Goal: Task Accomplishment & Management: Complete application form

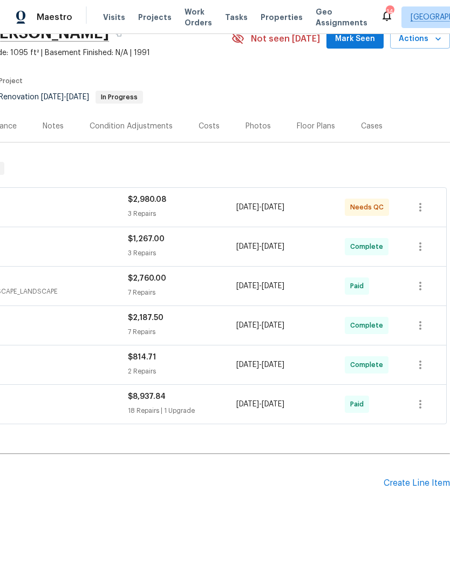
scroll to position [52, 160]
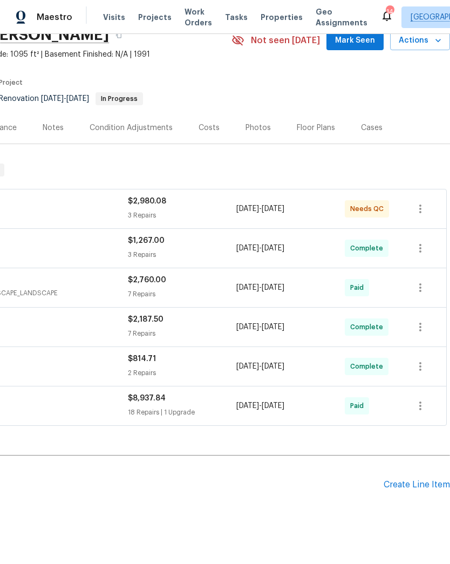
click at [415, 486] on div "Create Line Item" at bounding box center [417, 485] width 66 height 10
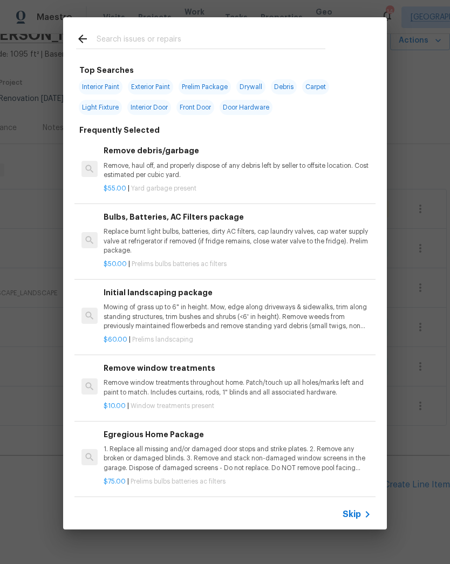
click at [193, 41] on input "text" at bounding box center [211, 40] width 229 height 16
type input "Lands"
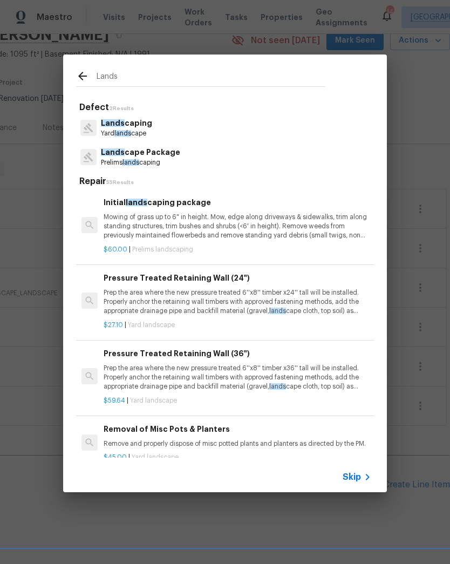
click at [124, 158] on p "Lands cape Package" at bounding box center [140, 152] width 79 height 11
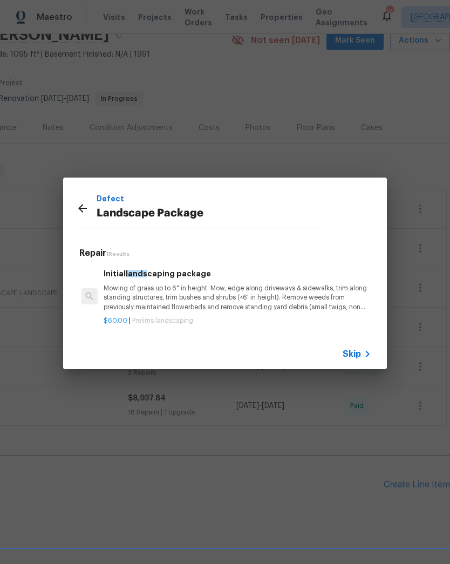
click at [129, 292] on p "Mowing of grass up to 6" in height. Mow, edge along driveways & sidewalks, trim…" at bounding box center [238, 298] width 268 height 28
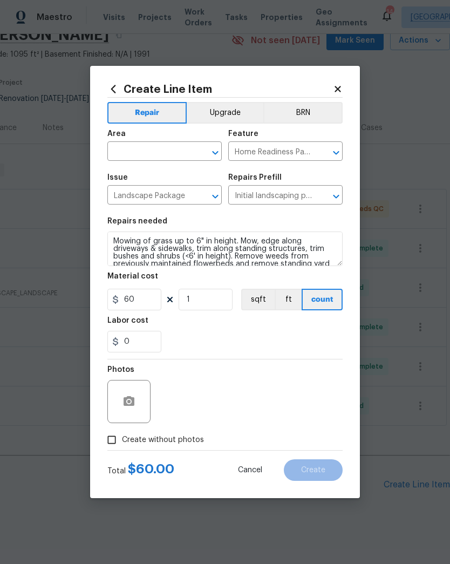
click at [130, 144] on input "text" at bounding box center [149, 152] width 84 height 17
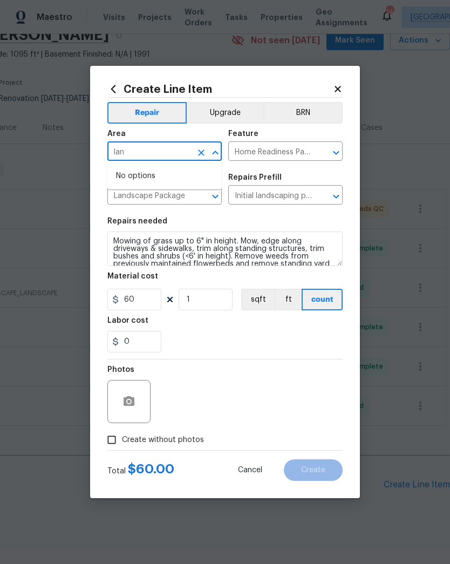
type input "lan"
click at [126, 199] on input "Landscape Package" at bounding box center [149, 196] width 84 height 17
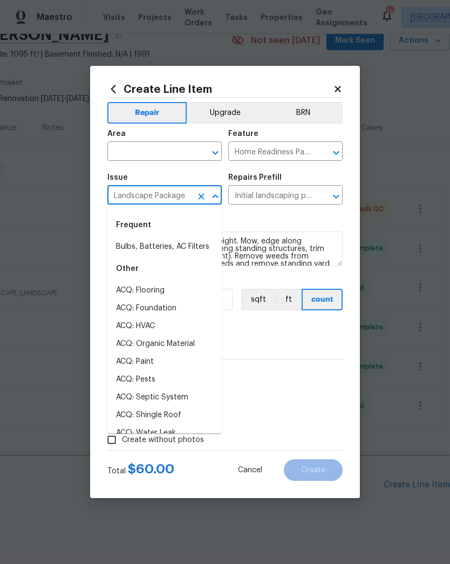
click at [127, 150] on input "text" at bounding box center [149, 152] width 84 height 17
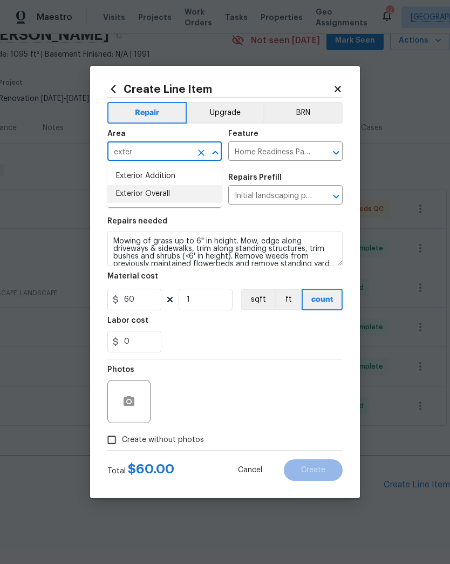
click at [136, 190] on li "Exterior Overall" at bounding box center [164, 194] width 114 height 18
type input "Exterior Overall"
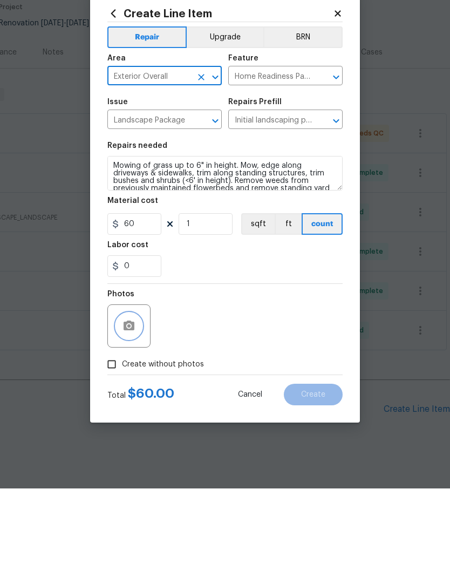
click at [137, 389] on button "button" at bounding box center [129, 402] width 26 height 26
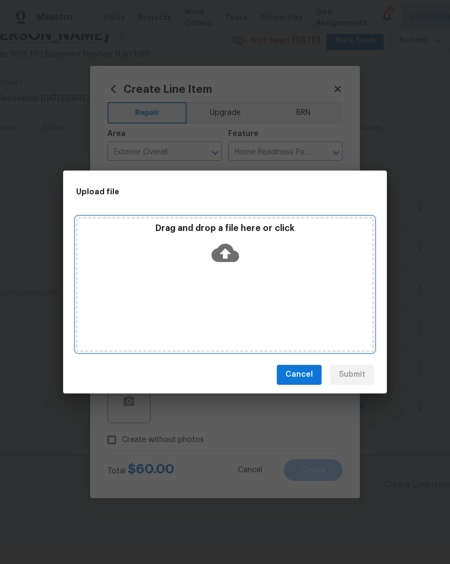
click at [224, 254] on icon at bounding box center [226, 253] width 28 height 28
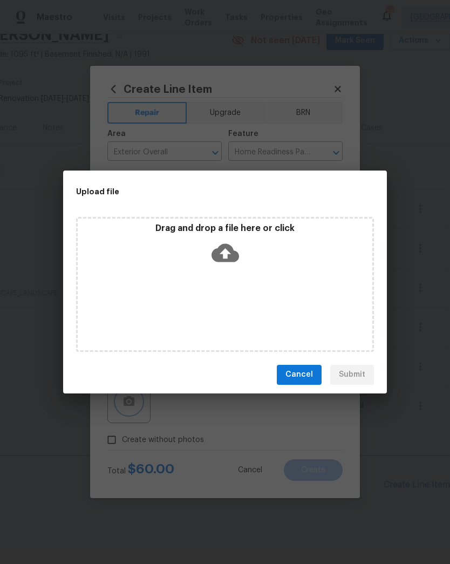
click at [444, 184] on div "Upload file Drag and drop a file here or click Cancel Submit" at bounding box center [225, 282] width 450 height 564
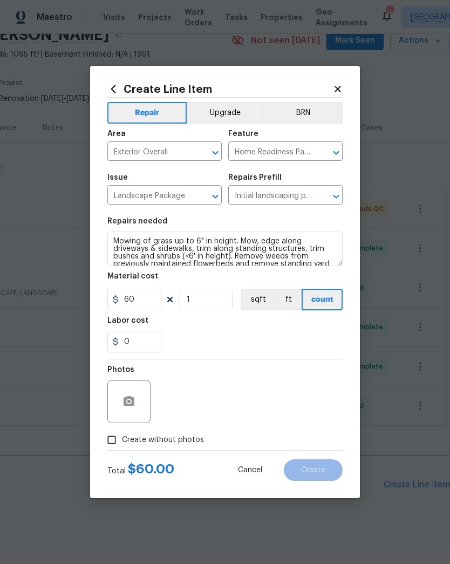
click at [443, 183] on div "Upload file Drag and drop a file here or click Cancel Submit" at bounding box center [225, 282] width 450 height 564
click at [138, 412] on button "button" at bounding box center [129, 402] width 26 height 26
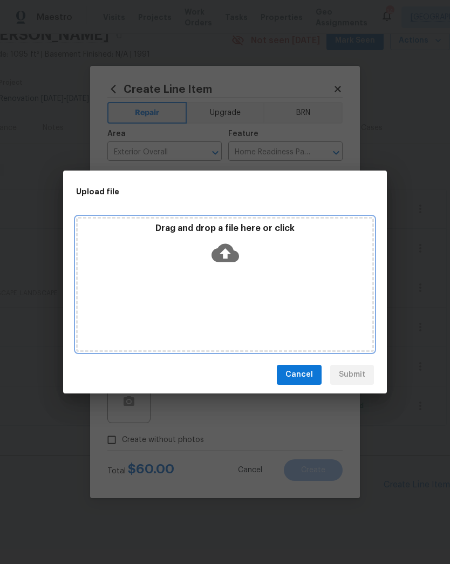
click at [211, 261] on div "Drag and drop a file here or click" at bounding box center [225, 246] width 295 height 46
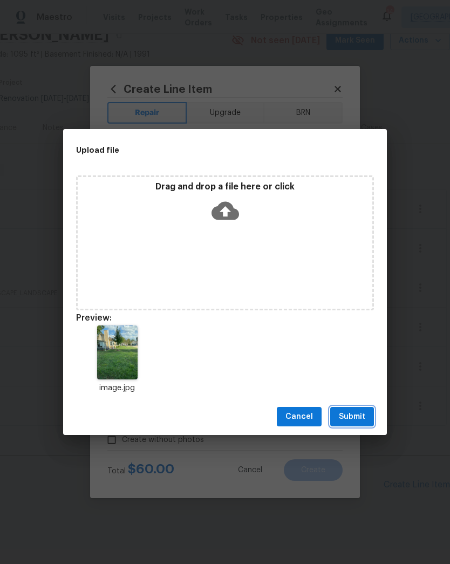
click at [356, 416] on span "Submit" at bounding box center [352, 417] width 26 height 14
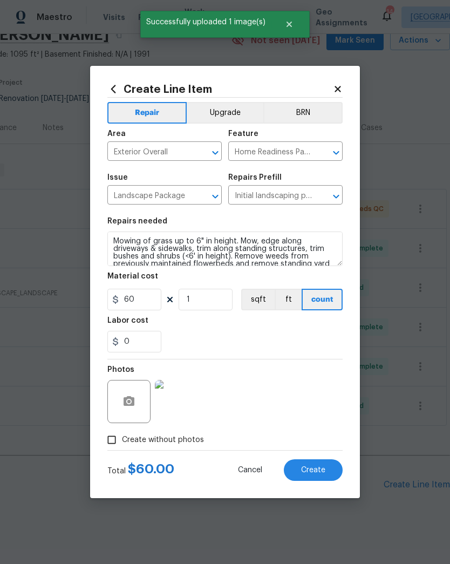
click at [319, 467] on span "Create" at bounding box center [313, 471] width 24 height 8
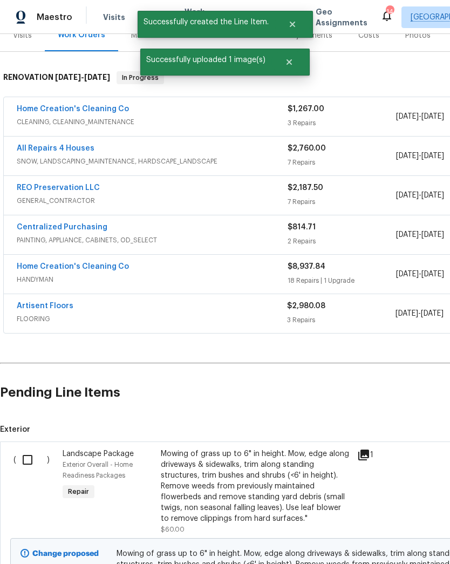
scroll to position [144, 0]
click at [28, 465] on input "checkbox" at bounding box center [31, 460] width 31 height 23
checkbox input "true"
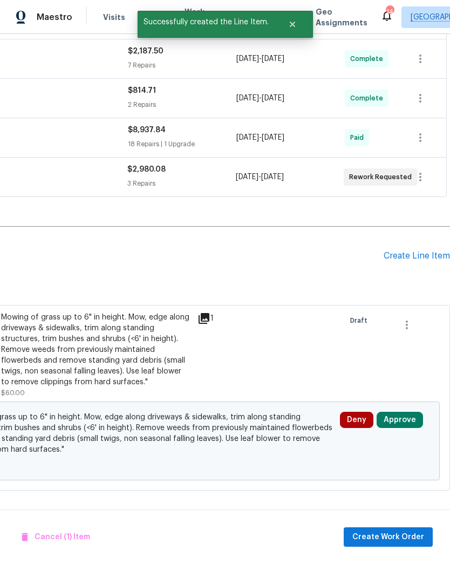
scroll to position [281, 160]
click at [402, 541] on span "Create Work Order" at bounding box center [389, 538] width 72 height 14
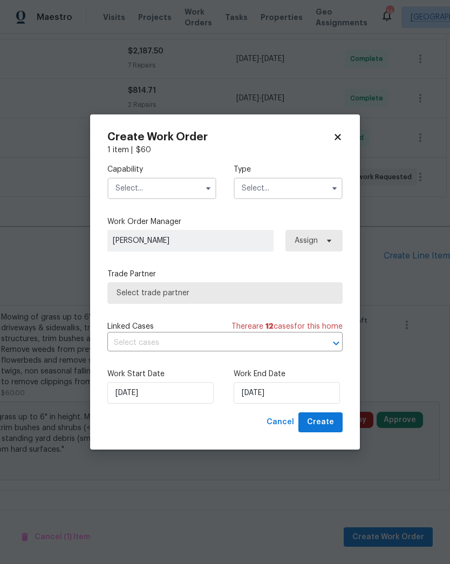
click at [285, 195] on input "text" at bounding box center [288, 189] width 109 height 22
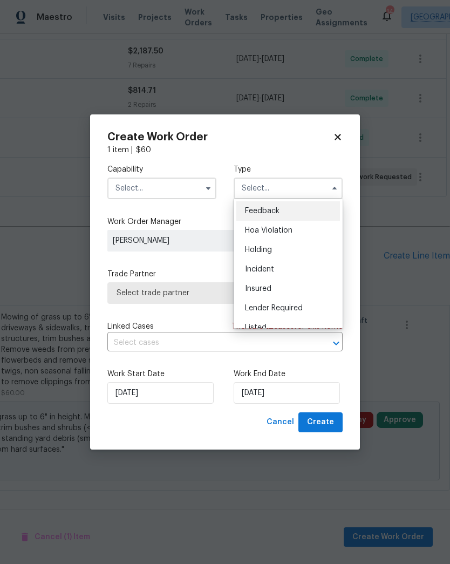
click at [157, 187] on input "text" at bounding box center [161, 189] width 109 height 22
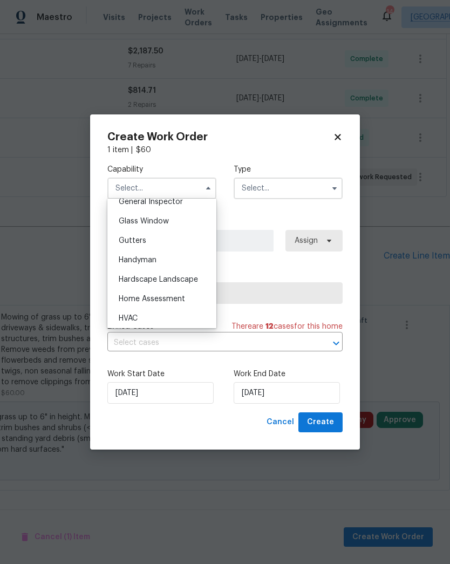
scroll to position [550, 0]
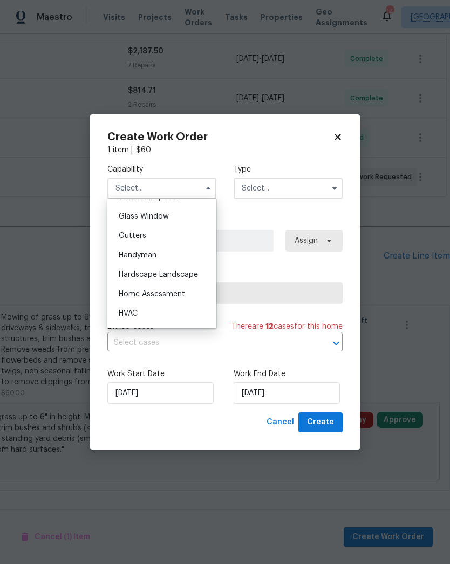
click at [192, 276] on span "Hardscape Landscape" at bounding box center [158, 275] width 79 height 8
type input "Hardscape Landscape"
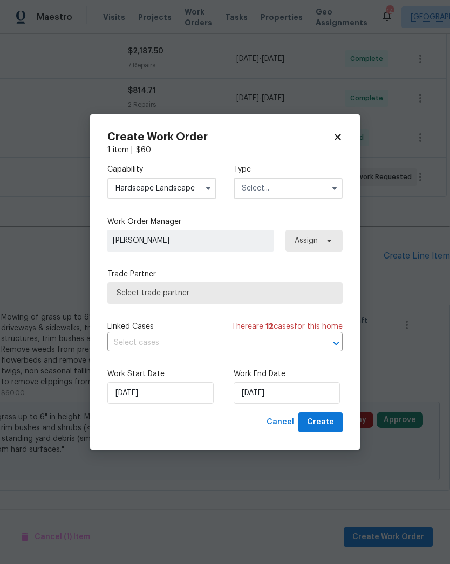
click at [282, 191] on input "text" at bounding box center [288, 189] width 109 height 22
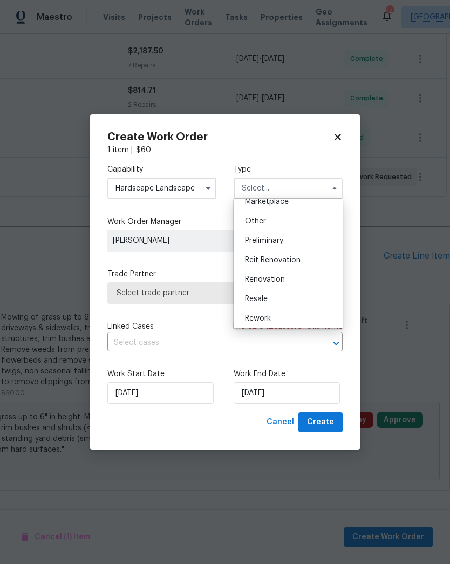
scroll to position [216, 0]
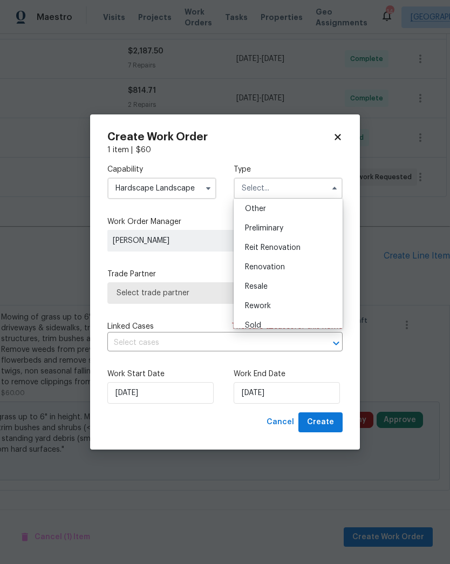
click at [286, 266] on div "Renovation" at bounding box center [289, 267] width 104 height 19
type input "Renovation"
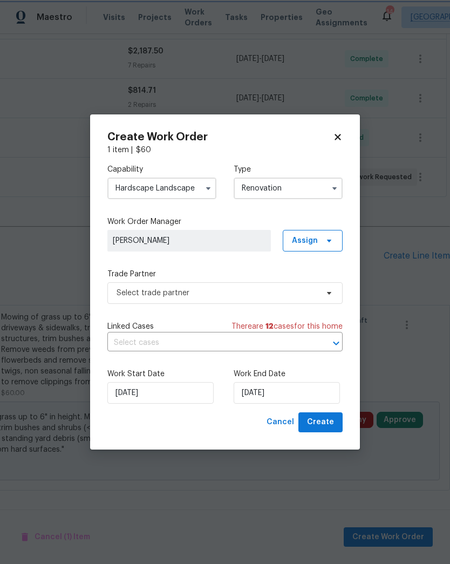
scroll to position [0, 0]
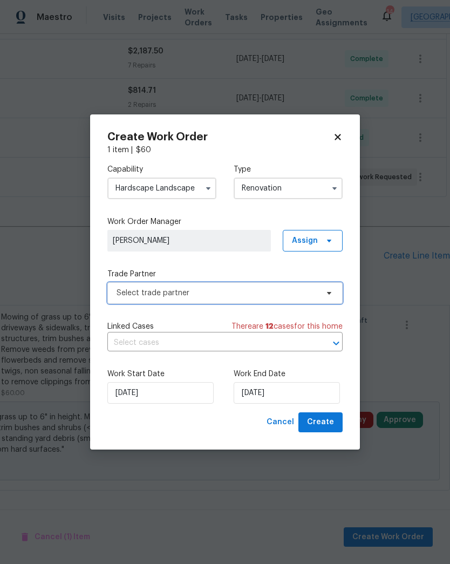
click at [231, 289] on span "Select trade partner" at bounding box center [217, 293] width 201 height 11
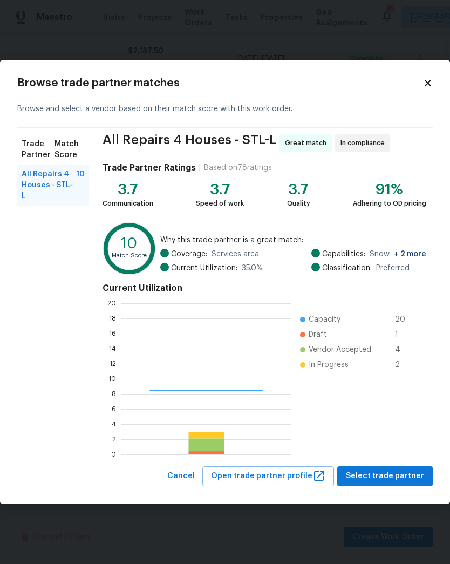
scroll to position [151, 170]
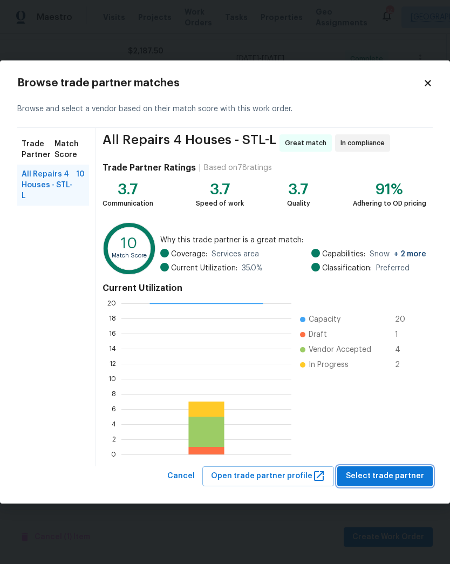
click at [406, 474] on span "Select trade partner" at bounding box center [385, 477] width 78 height 14
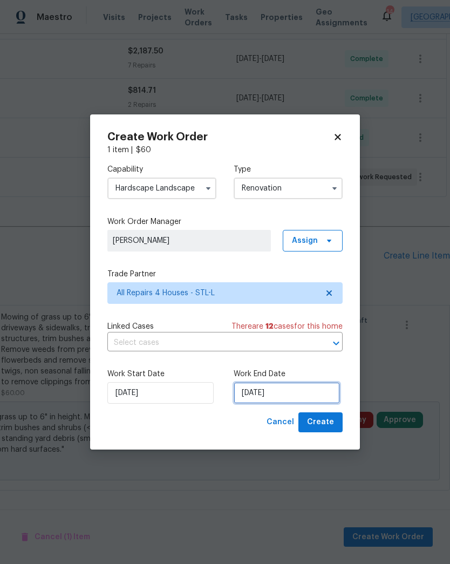
click at [294, 387] on input "[DATE]" at bounding box center [287, 393] width 106 height 22
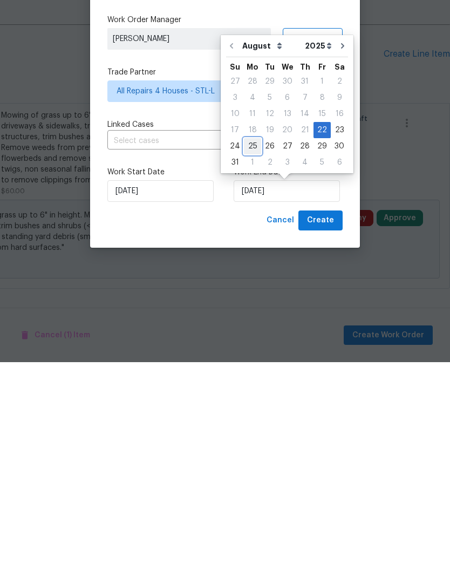
click at [252, 341] on div "25" at bounding box center [252, 348] width 17 height 15
type input "[DATE]"
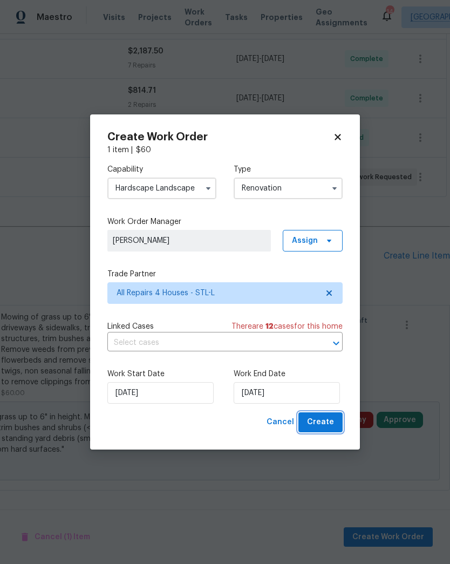
click at [329, 429] on span "Create" at bounding box center [320, 423] width 27 height 14
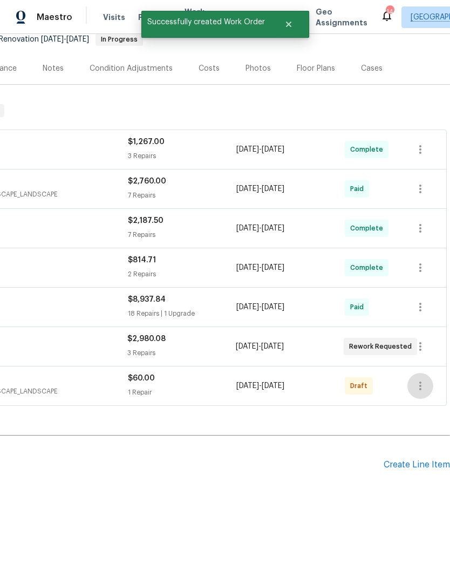
scroll to position [111, 160]
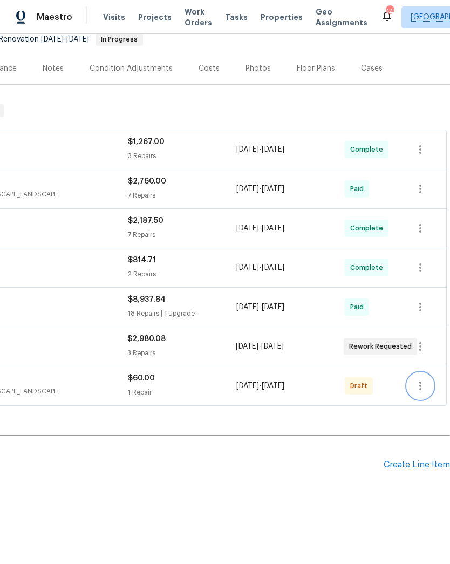
click at [423, 392] on icon "button" at bounding box center [420, 386] width 13 height 13
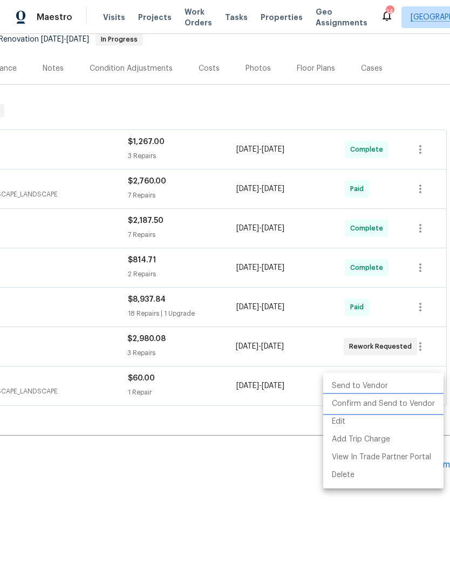
click at [397, 408] on li "Confirm and Send to Vendor" at bounding box center [384, 404] width 120 height 18
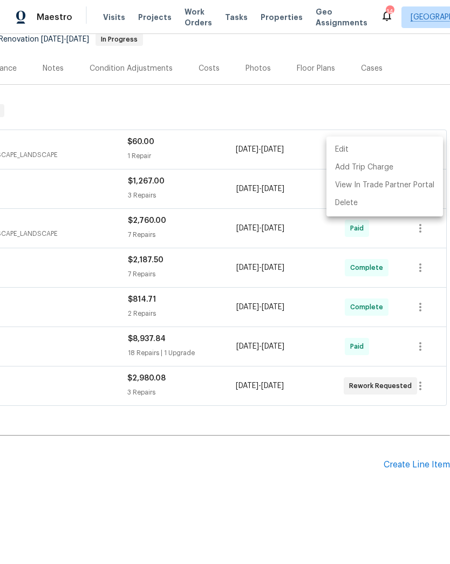
click at [390, 100] on div at bounding box center [225, 282] width 450 height 564
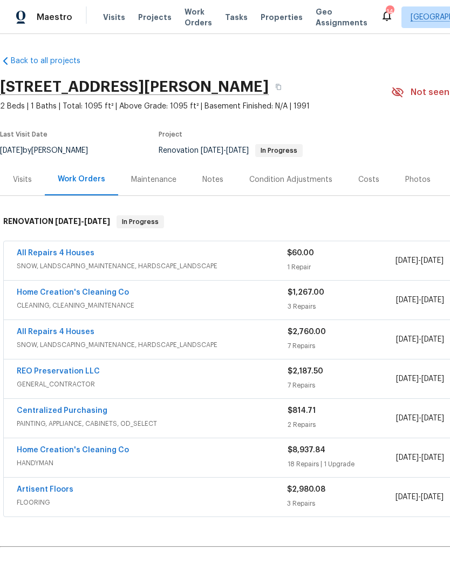
scroll to position [0, 0]
click at [221, 175] on div "Notes" at bounding box center [213, 179] width 21 height 11
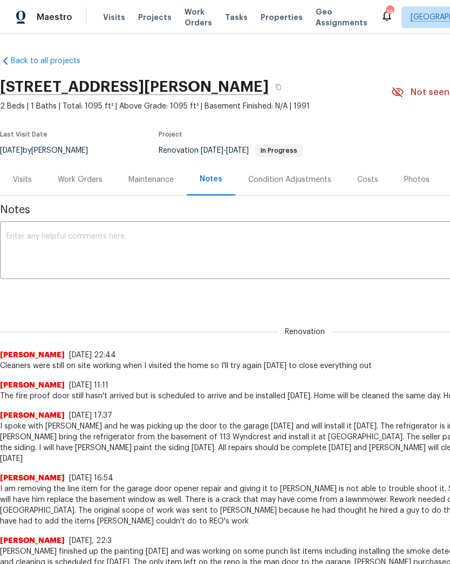
click at [184, 239] on textarea at bounding box center [304, 252] width 597 height 38
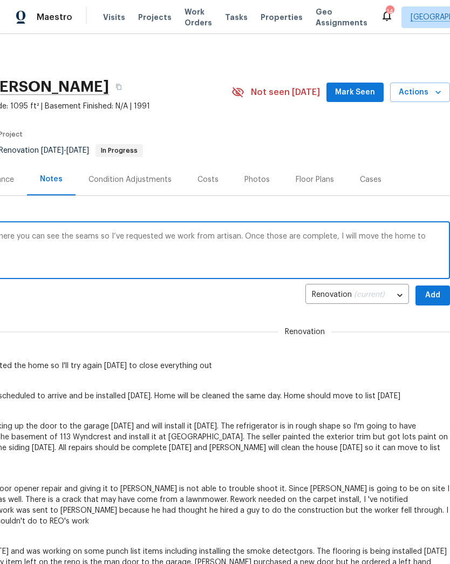
scroll to position [0, 160]
type textarea "QC and set up visit. The carpet has lines where you can see the seams so I’ve r…"
click at [427, 289] on span "Add" at bounding box center [432, 296] width 17 height 14
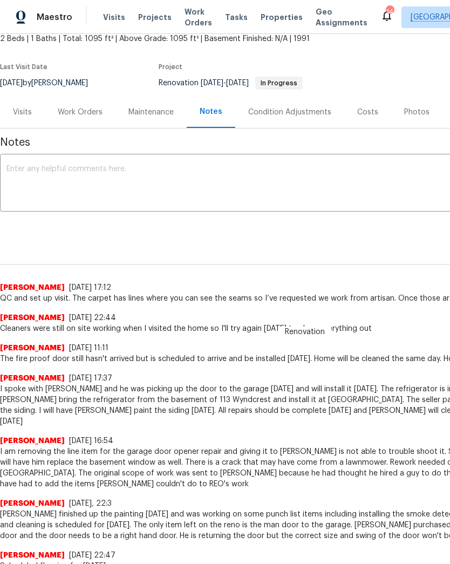
scroll to position [70, 0]
